Goal: Transaction & Acquisition: Purchase product/service

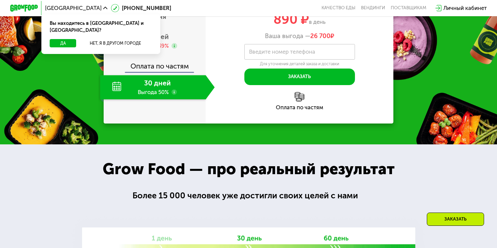
scroll to position [295, 0]
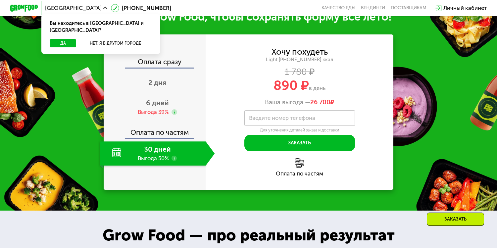
click at [308, 120] on label "Введите номер телефона" at bounding box center [282, 118] width 66 height 4
click at [308, 121] on input "Введите номер телефона" at bounding box center [300, 118] width 111 height 16
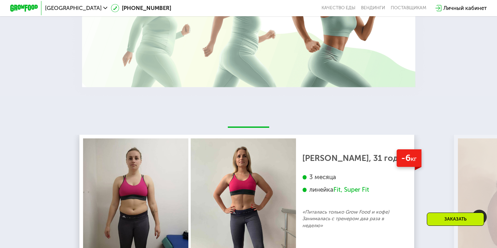
scroll to position [833, 0]
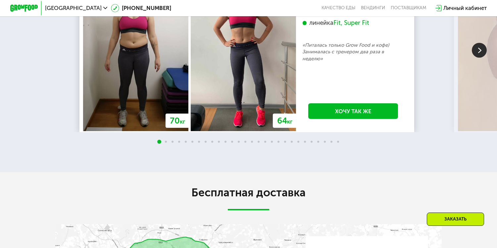
type input "**********"
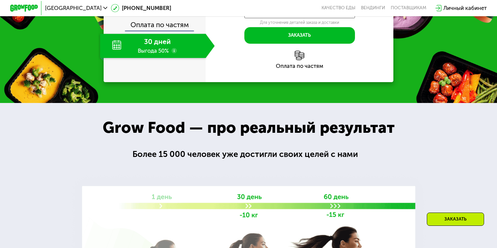
scroll to position [369, 0]
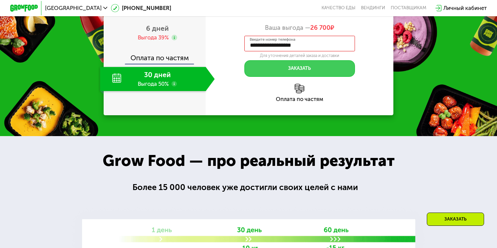
click at [292, 74] on button "Заказать" at bounding box center [300, 68] width 111 height 17
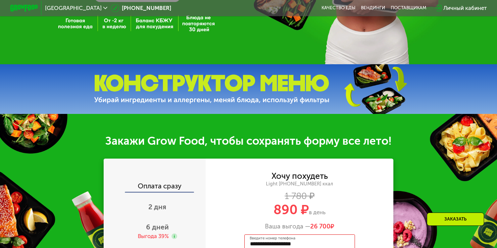
scroll to position [138, 0]
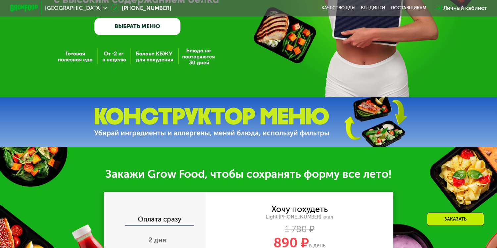
click at [130, 25] on link "ВЫБРАТЬ МЕНЮ" at bounding box center [137, 26] width 86 height 17
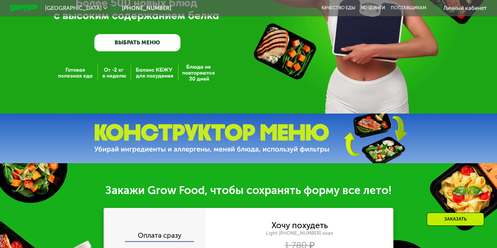
scroll to position [88, 0]
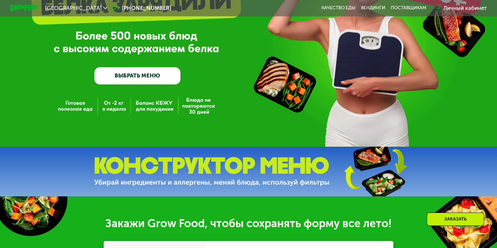
click at [150, 79] on link "ВЫБРАТЬ МЕНЮ" at bounding box center [137, 75] width 86 height 17
click at [136, 78] on link "ВЫБРАТЬ МЕНЮ" at bounding box center [137, 75] width 86 height 17
